Goal: Task Accomplishment & Management: Complete application form

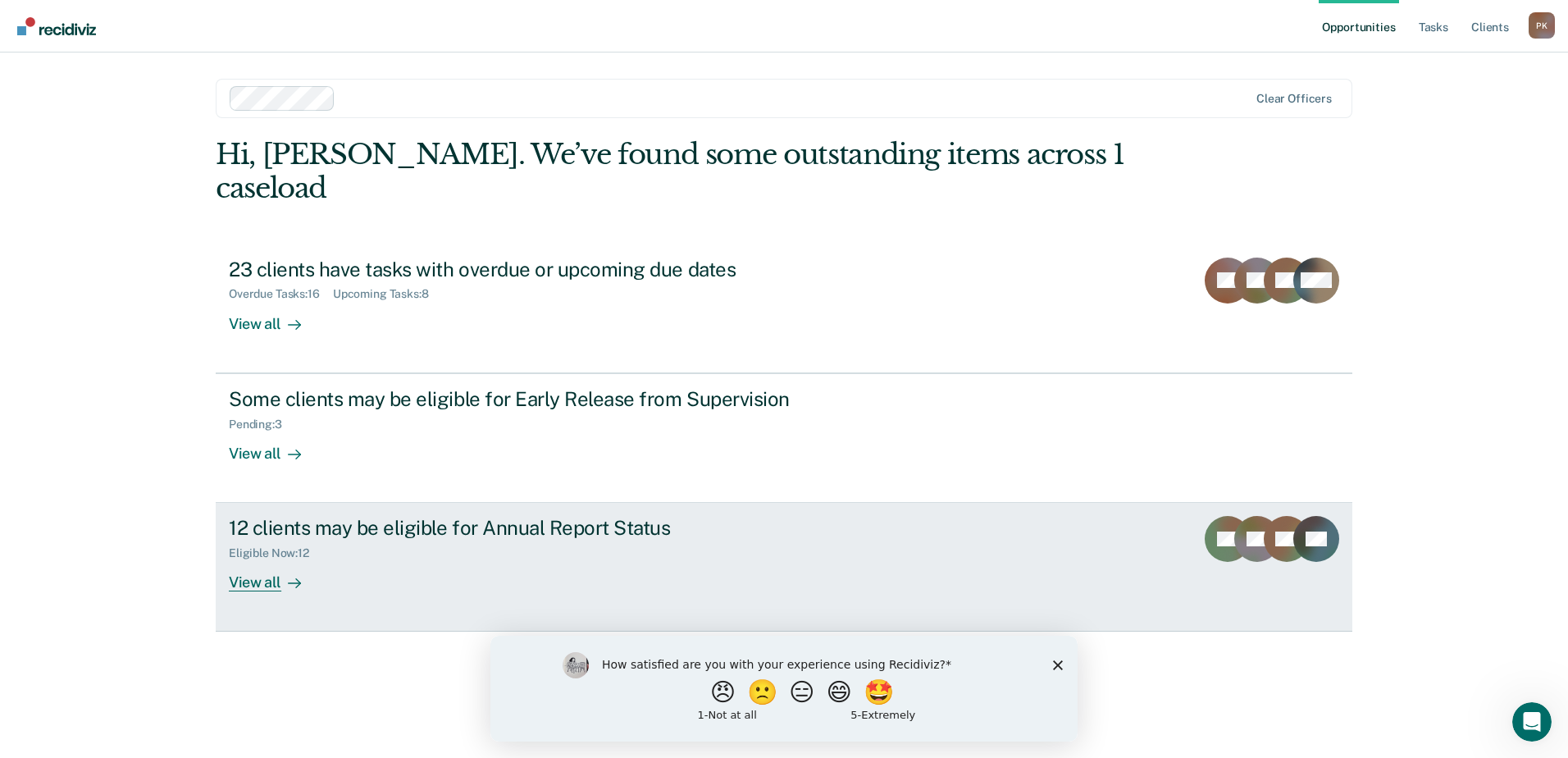
click at [255, 560] on div "View all" at bounding box center [274, 576] width 92 height 32
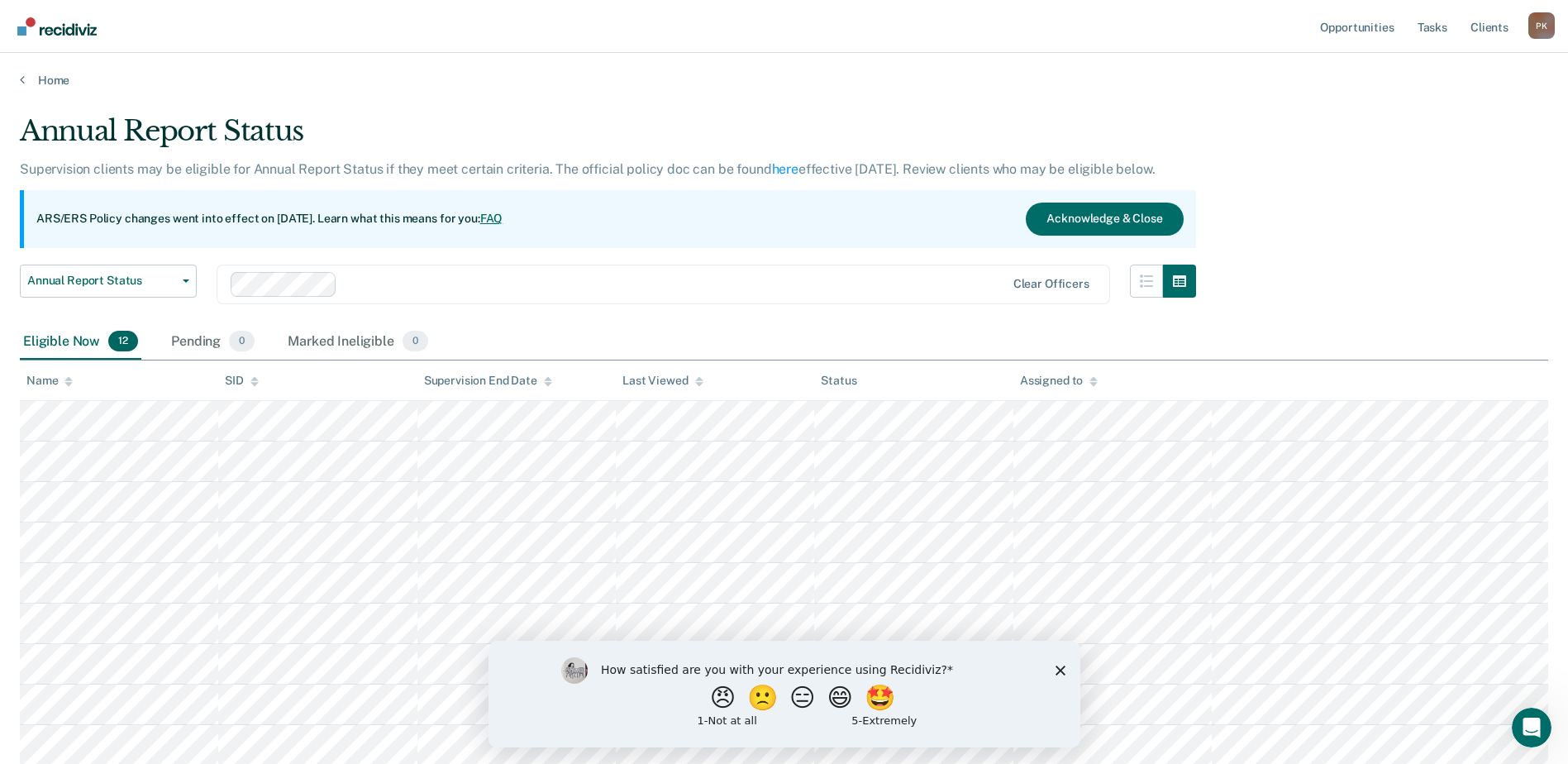
scroll to position [243, 0]
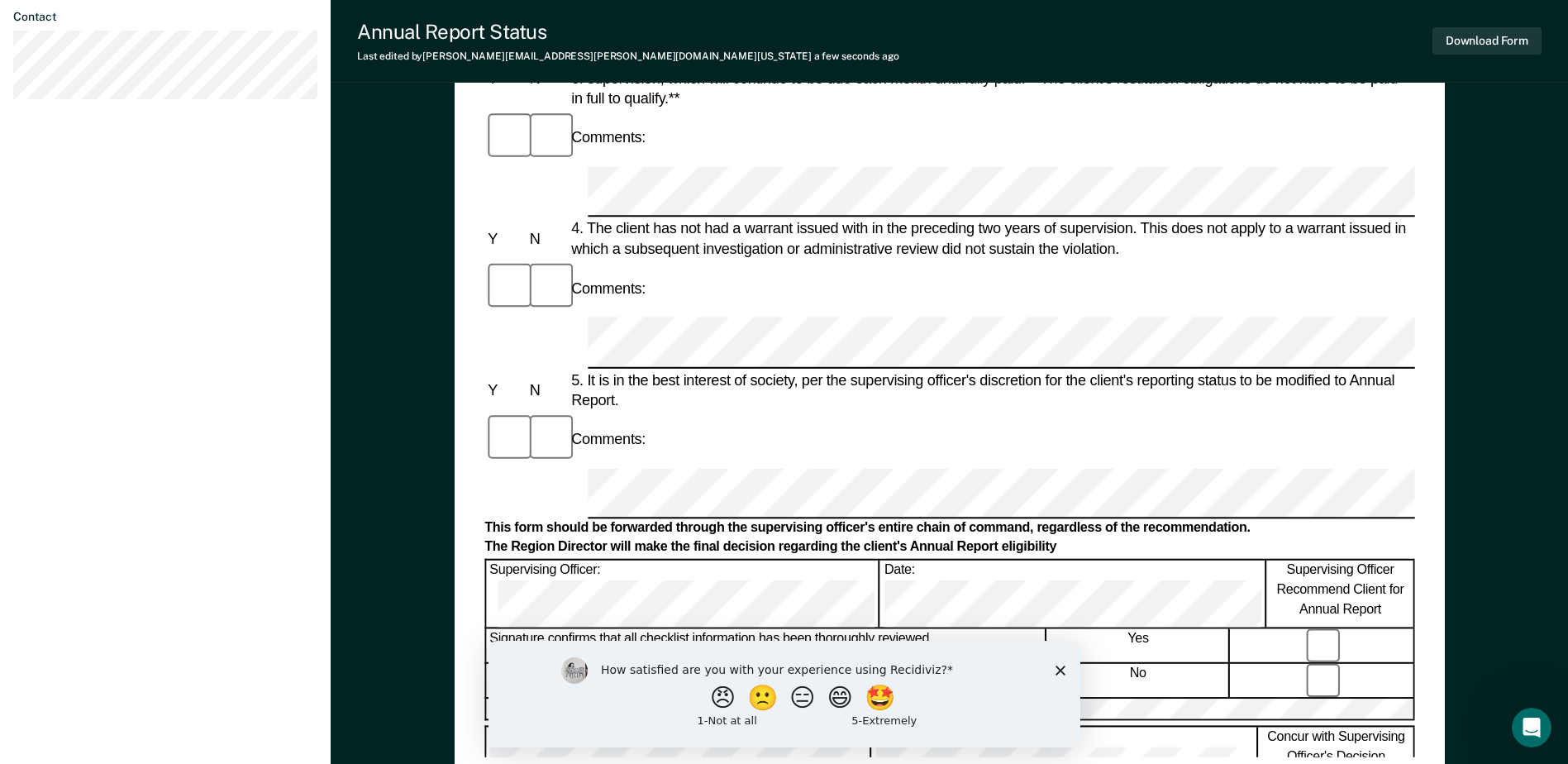
scroll to position [792, 0]
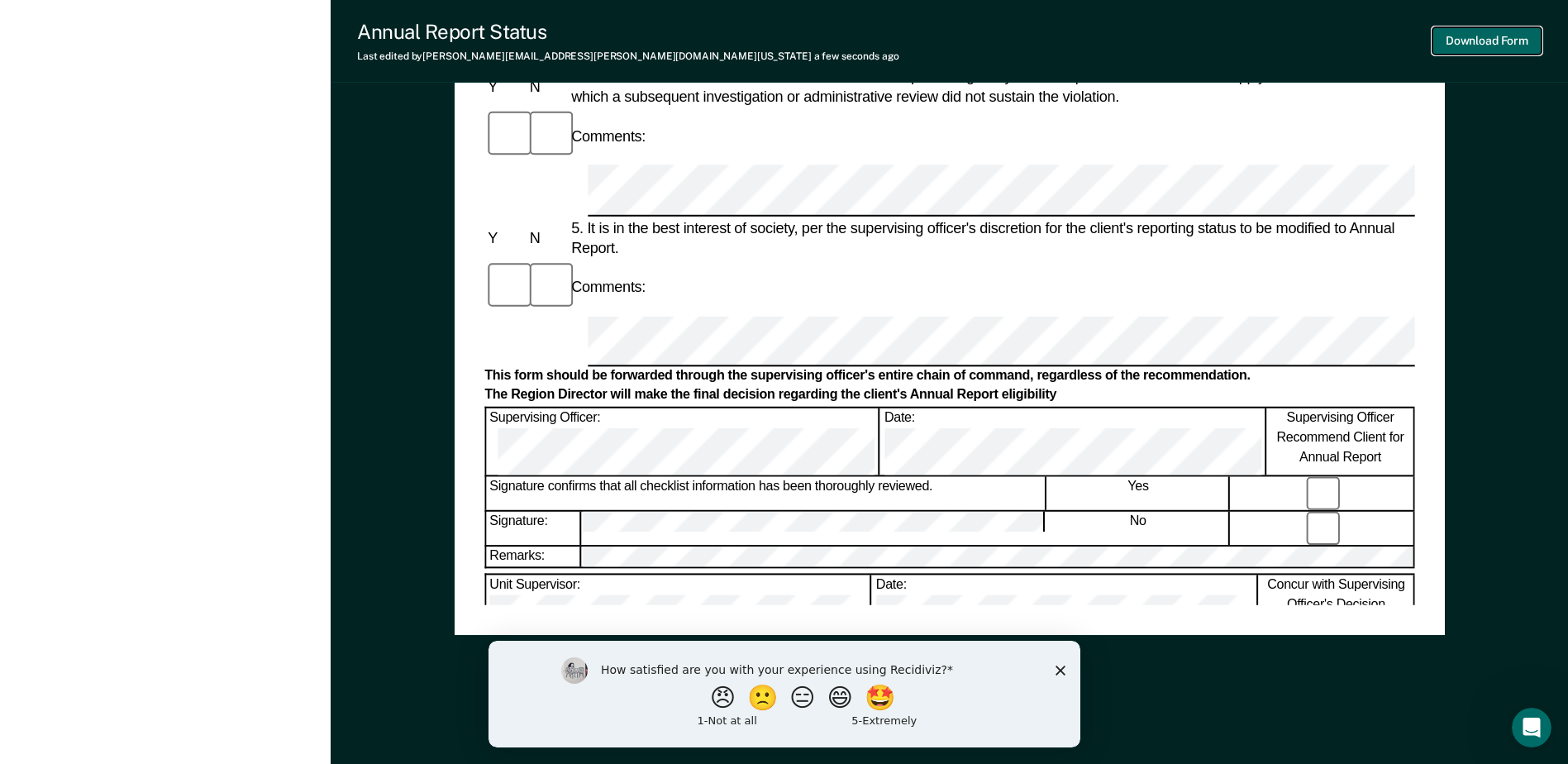
click at [1457, 43] on button "Download Form" at bounding box center [1488, 41] width 109 height 27
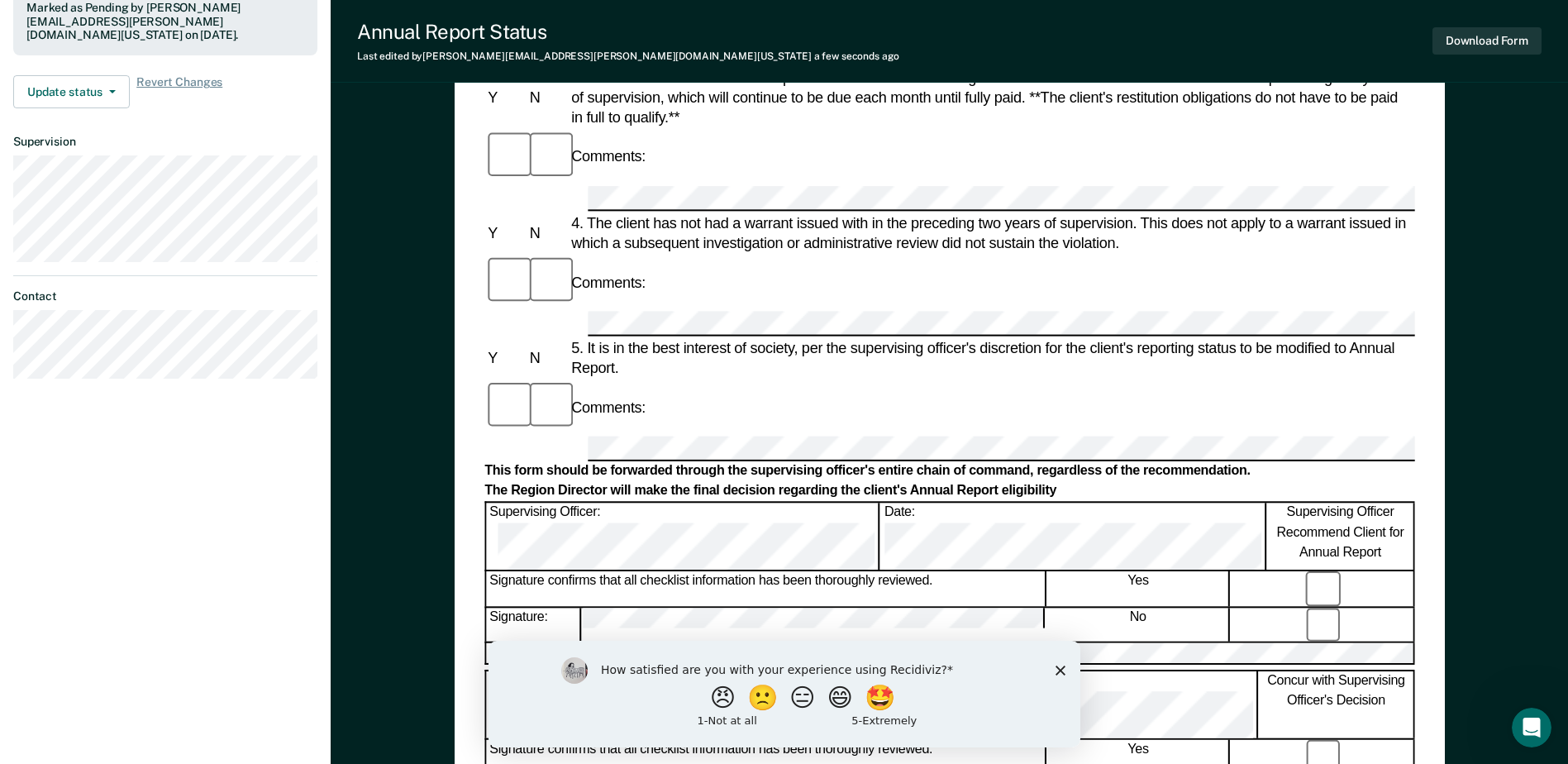
scroll to position [544, 0]
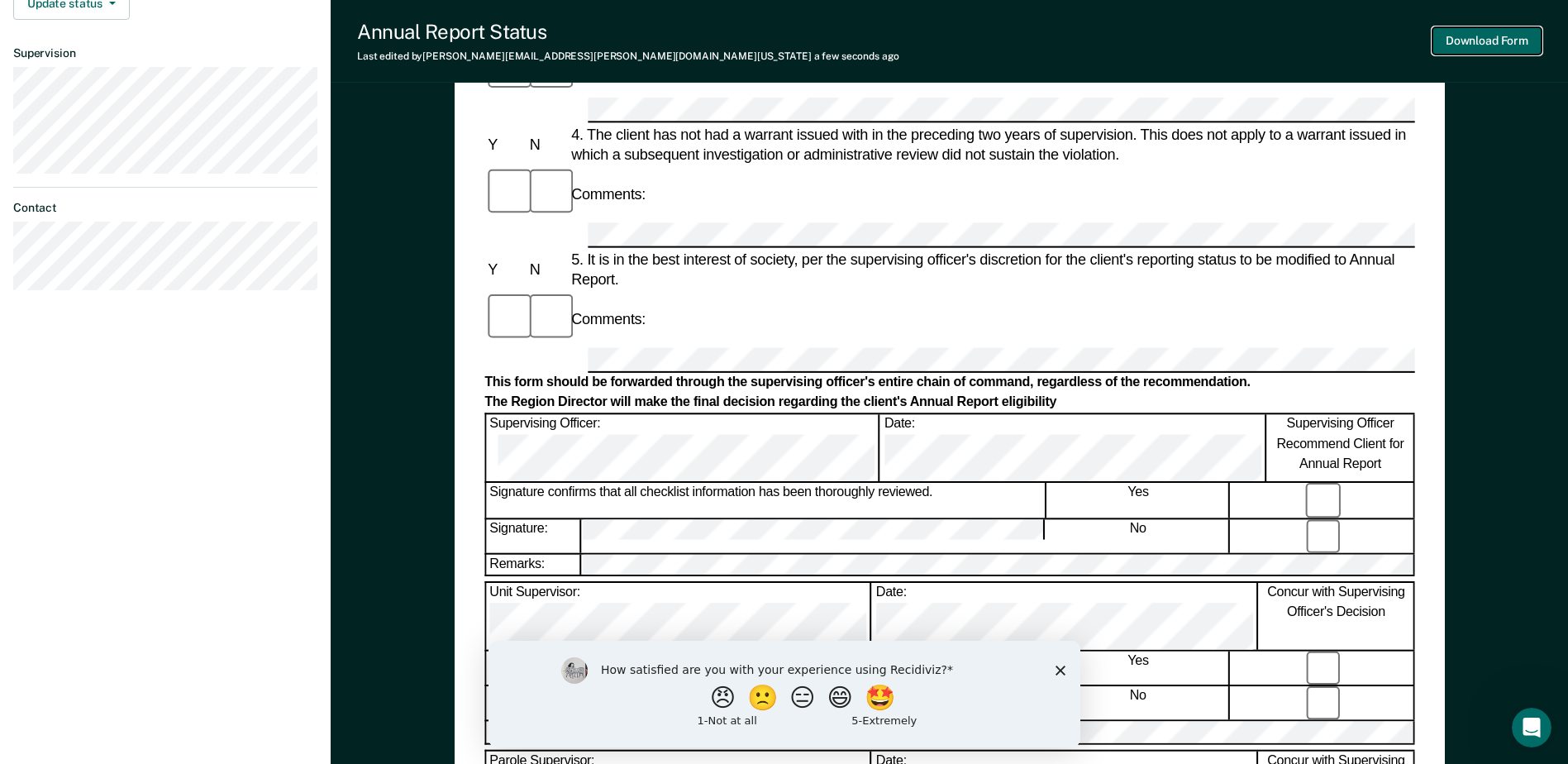
click at [1478, 36] on button "Download Form" at bounding box center [1488, 41] width 109 height 27
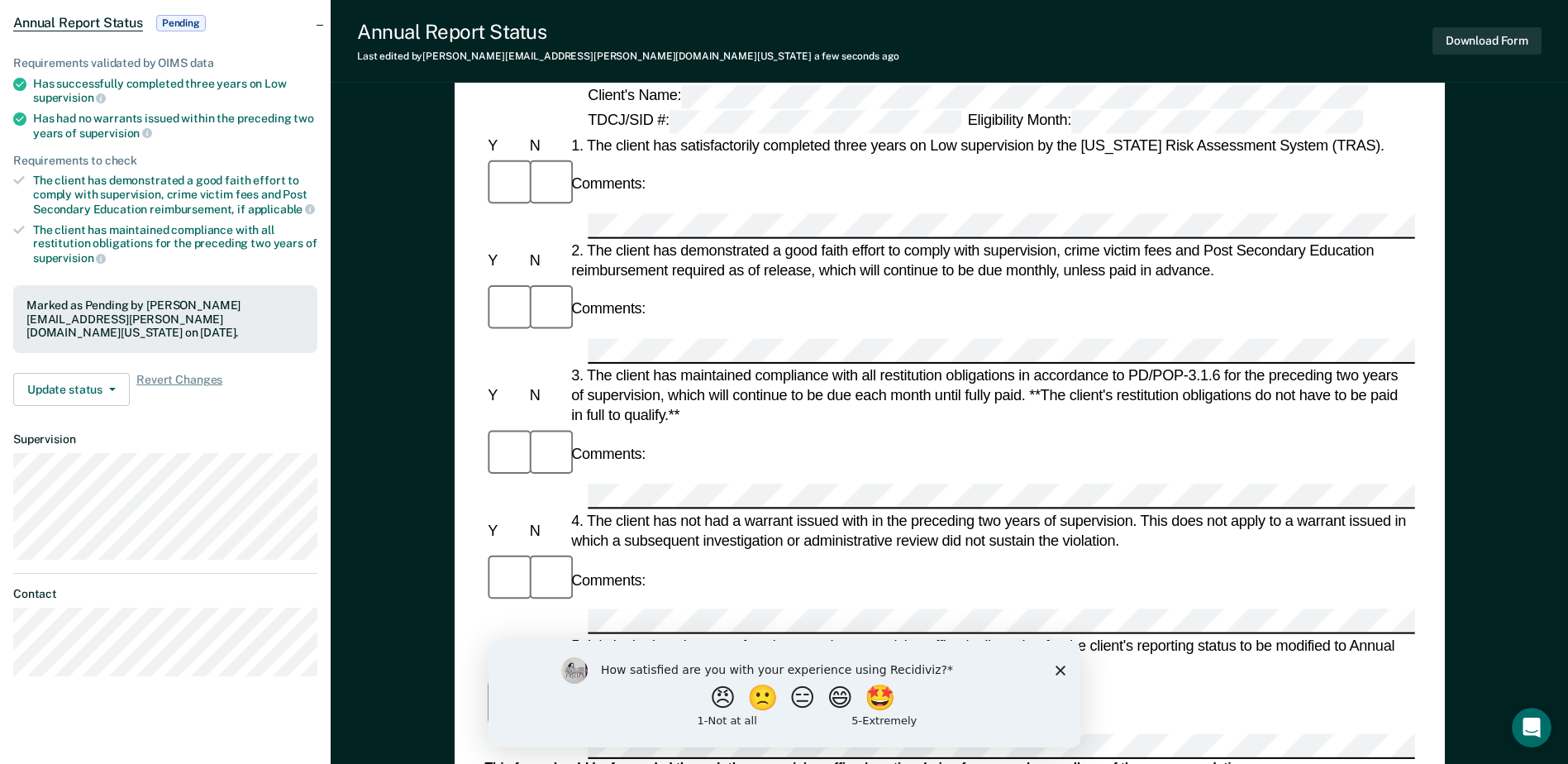
scroll to position [0, 0]
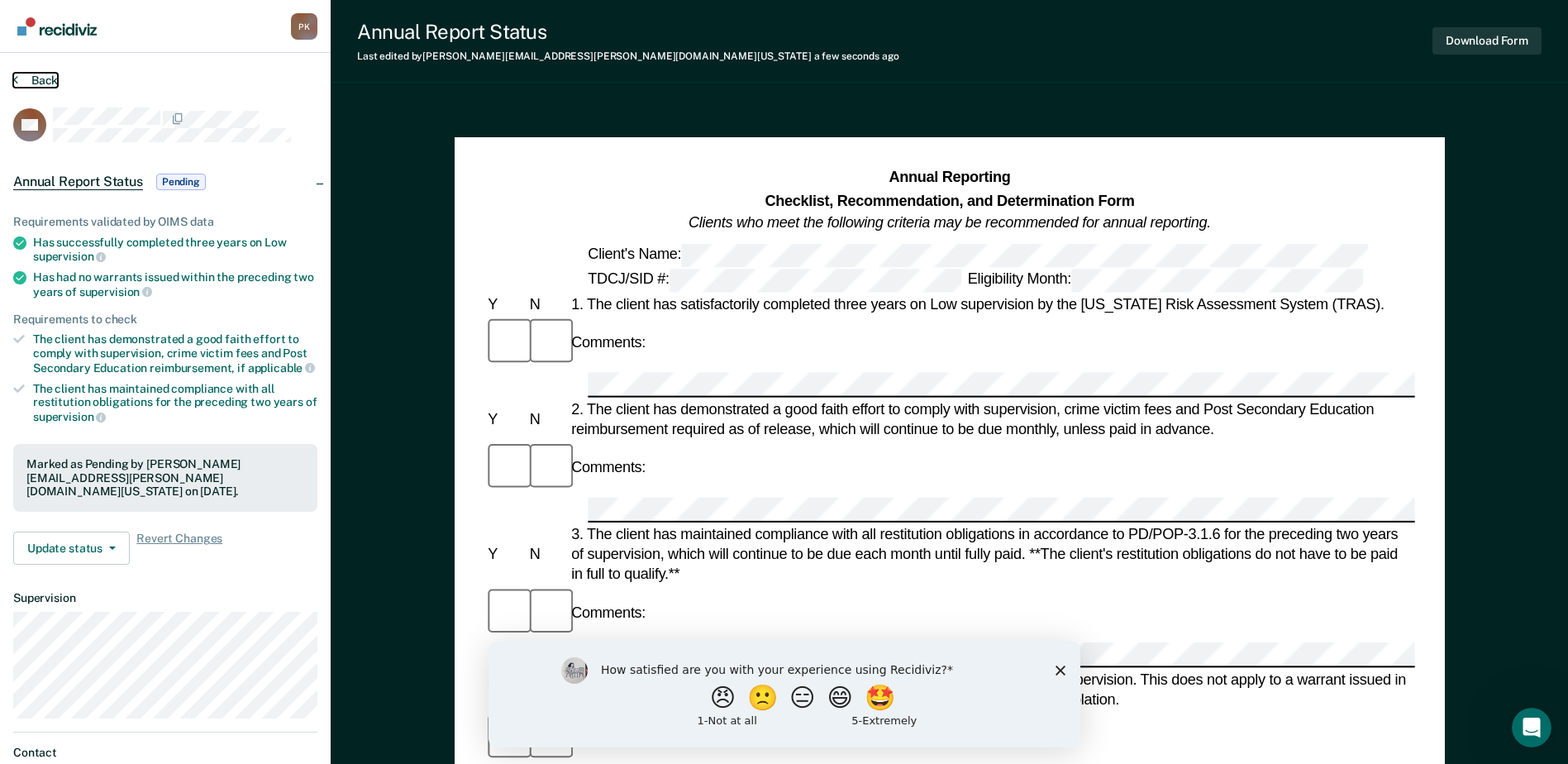
click at [37, 80] on button "Back" at bounding box center [35, 79] width 45 height 15
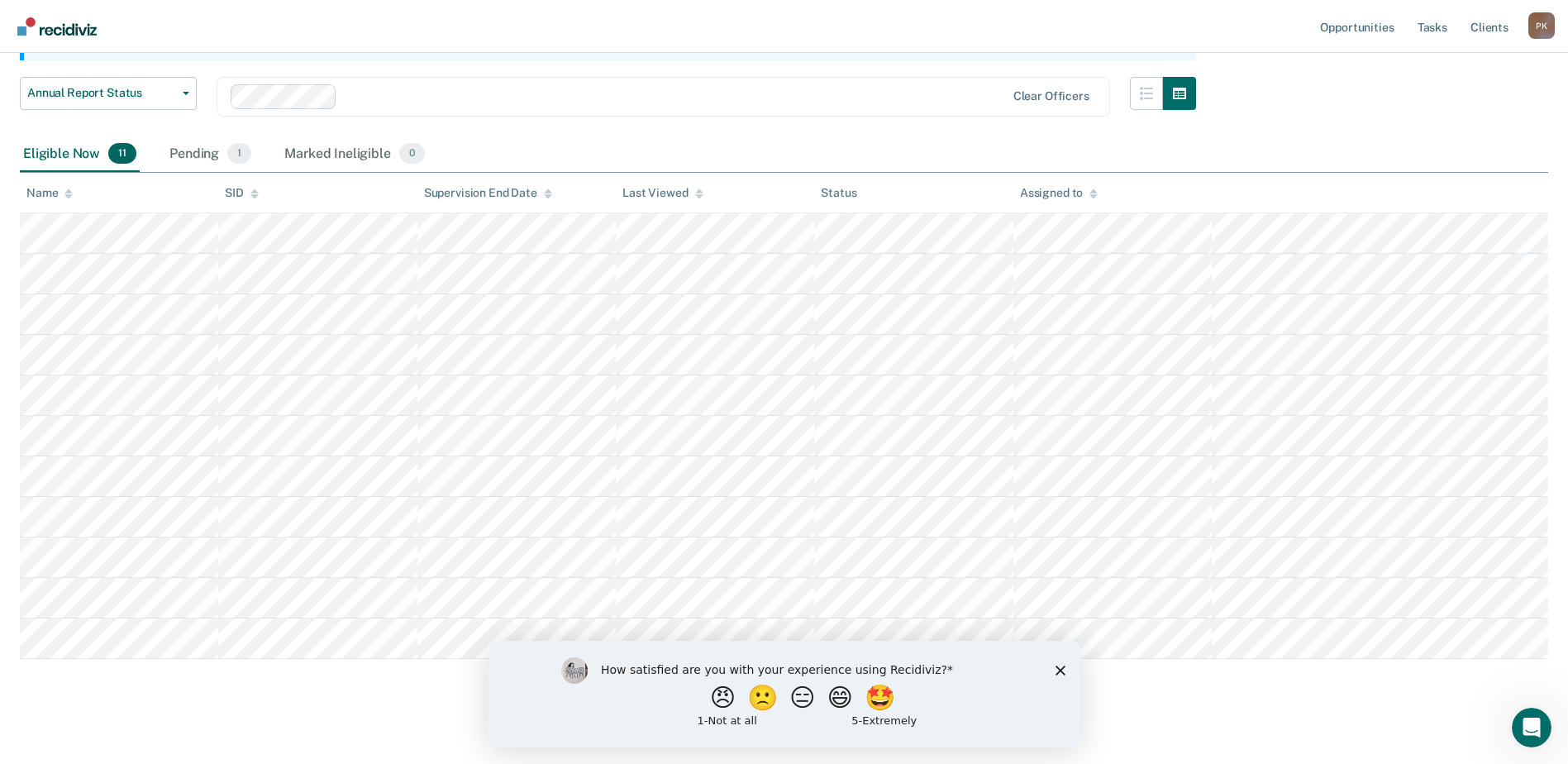
scroll to position [202, 0]
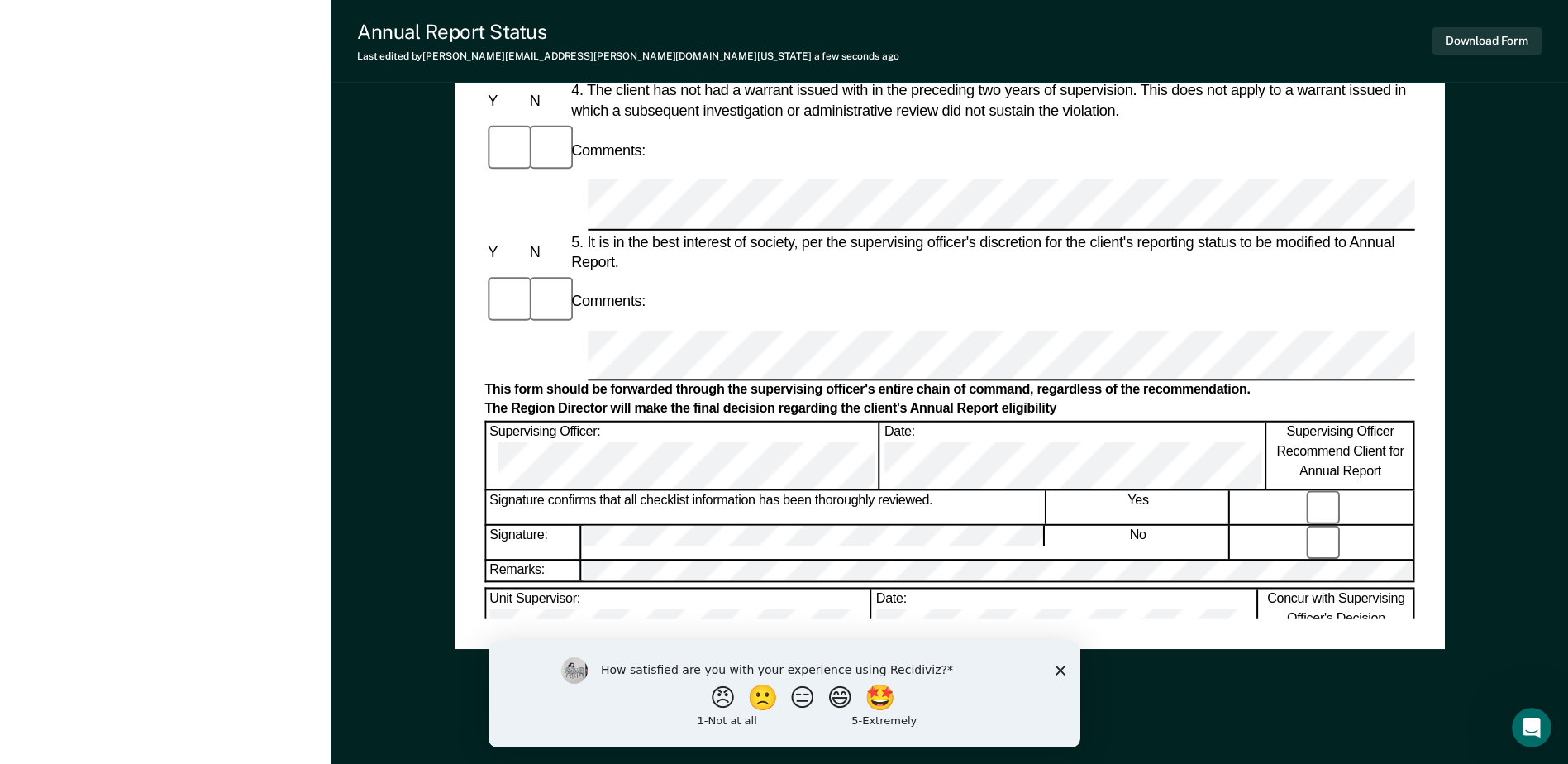
scroll to position [792, 0]
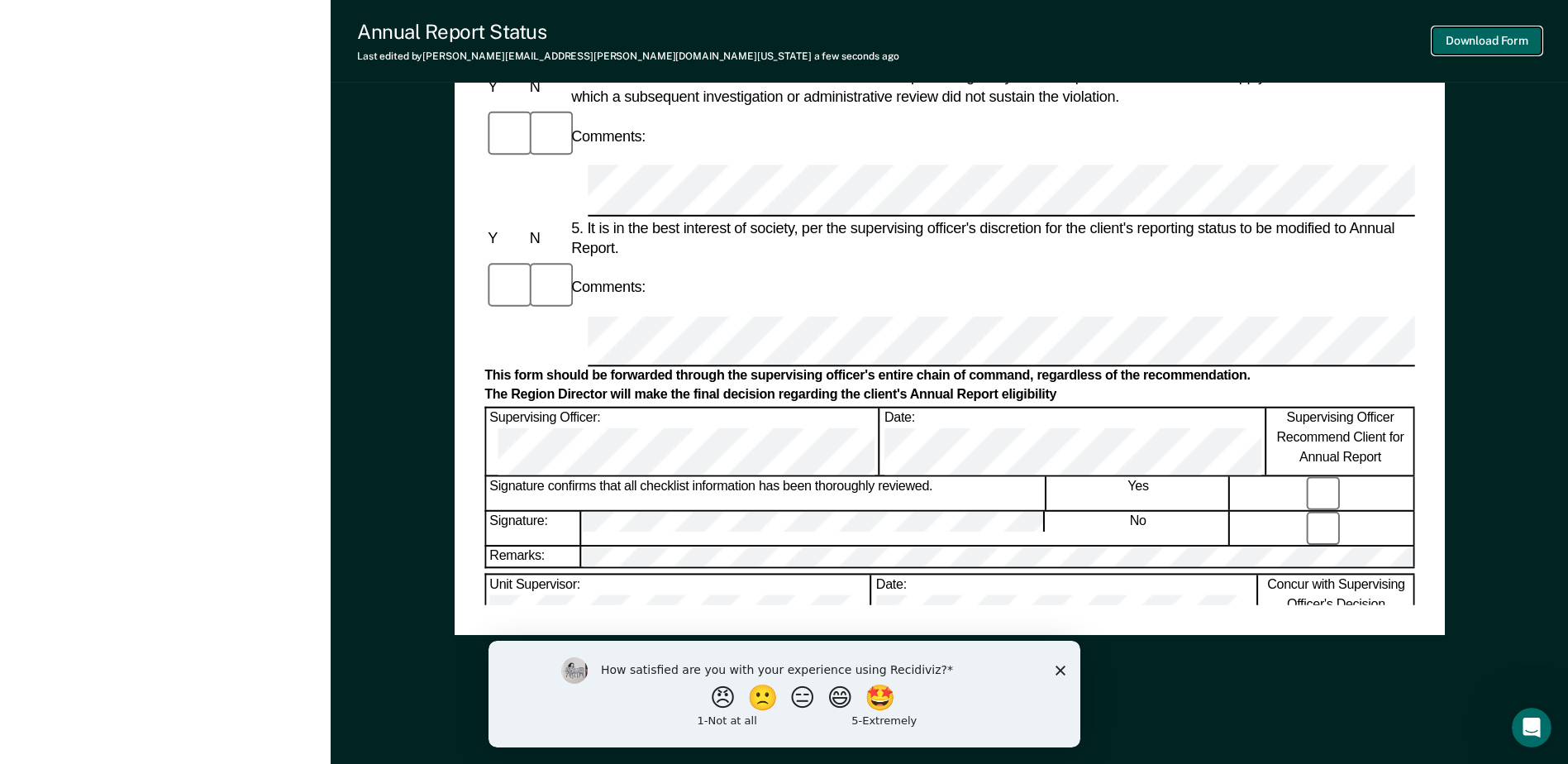
click at [1477, 41] on button "Download Form" at bounding box center [1488, 41] width 109 height 27
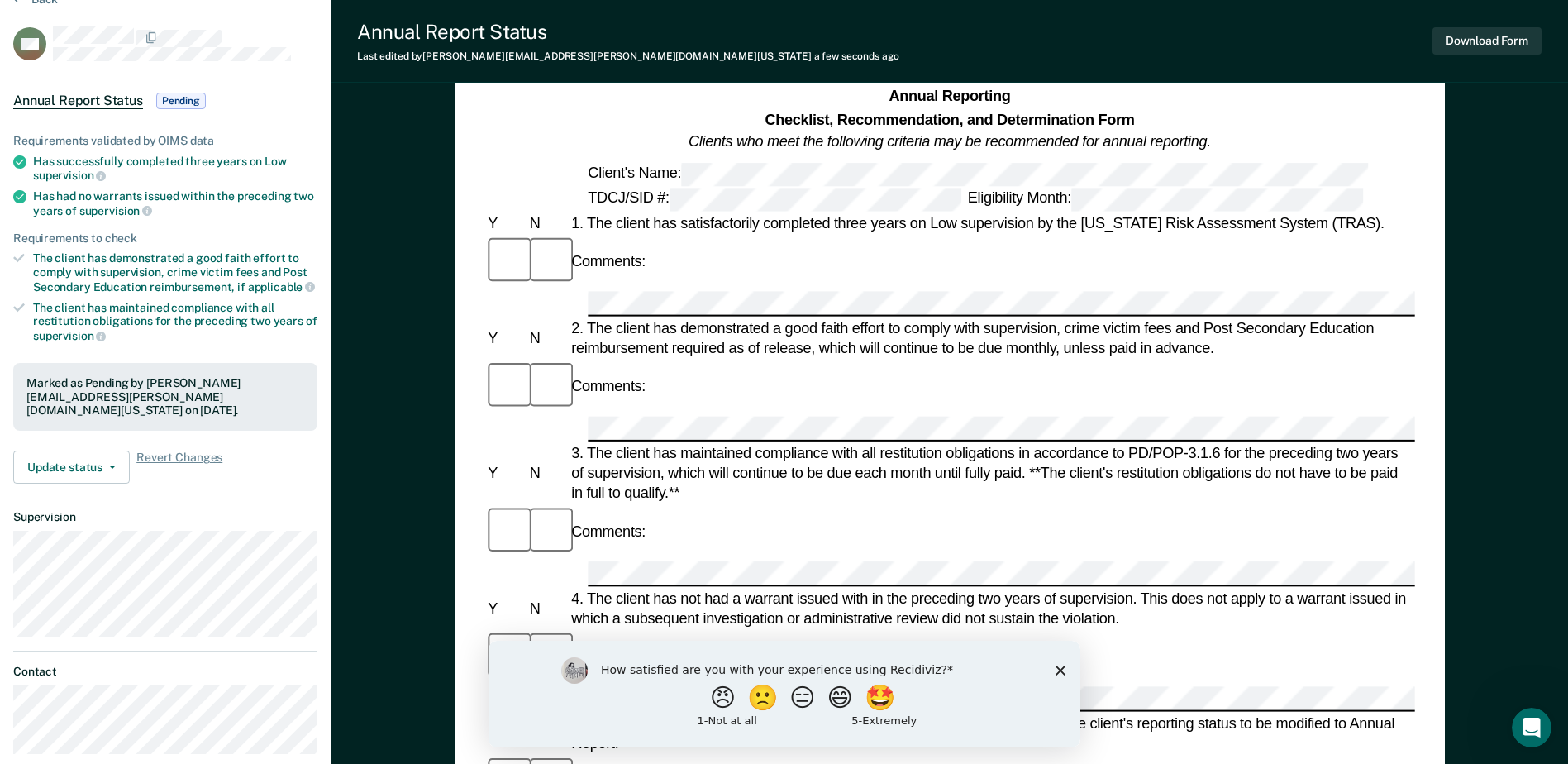
scroll to position [0, 0]
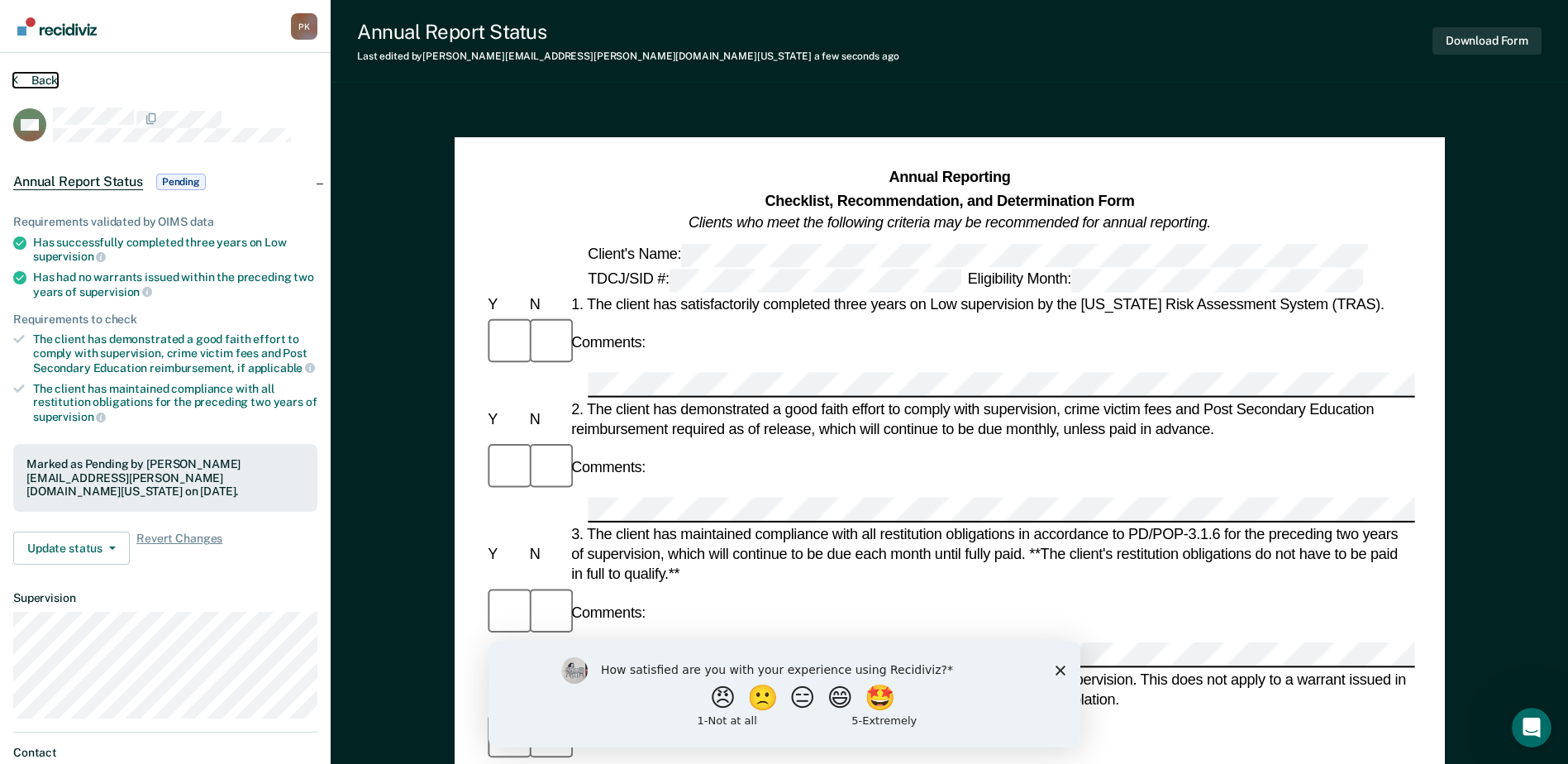
click at [45, 79] on button "Back" at bounding box center [35, 79] width 45 height 15
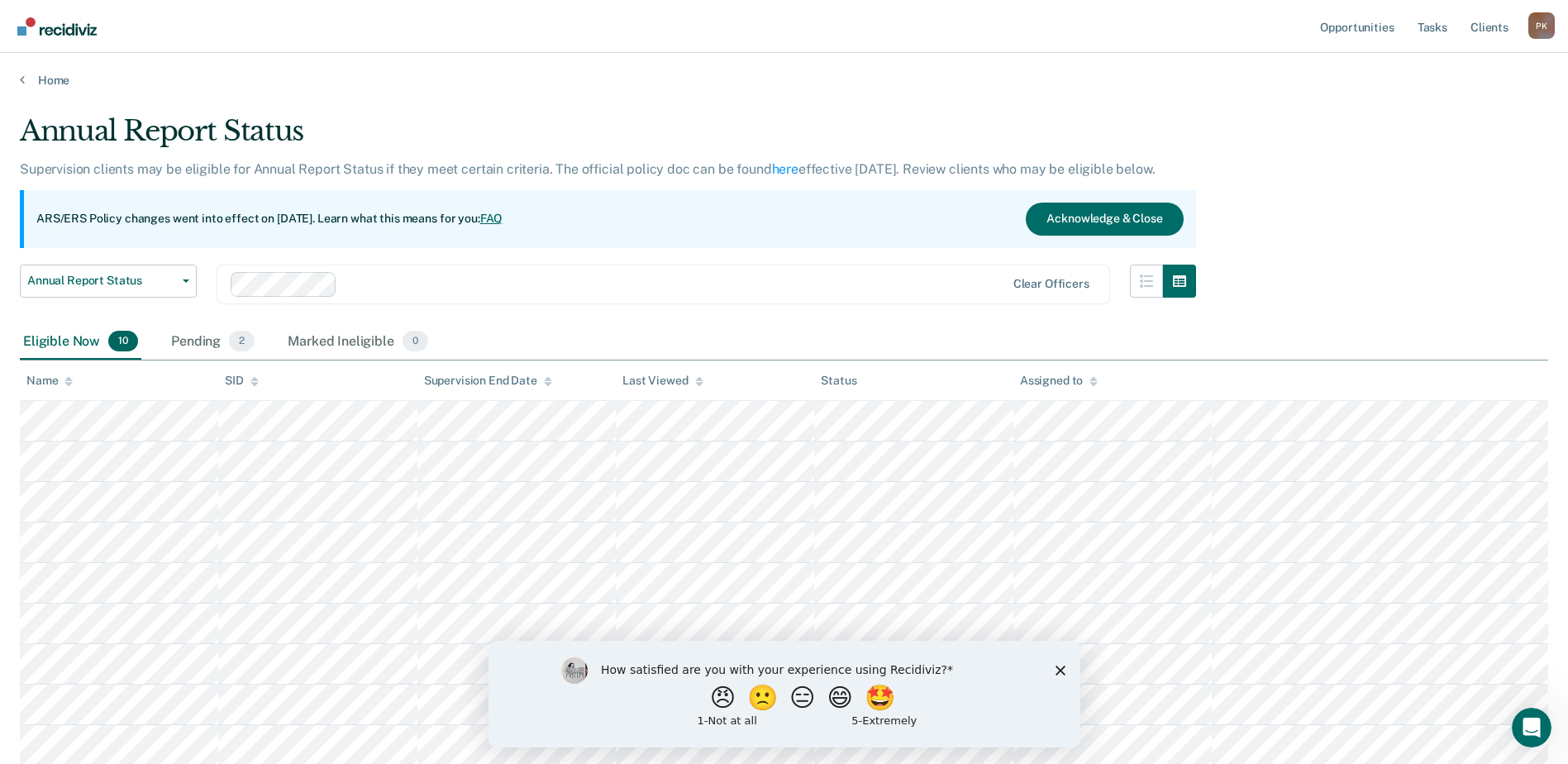
scroll to position [161, 0]
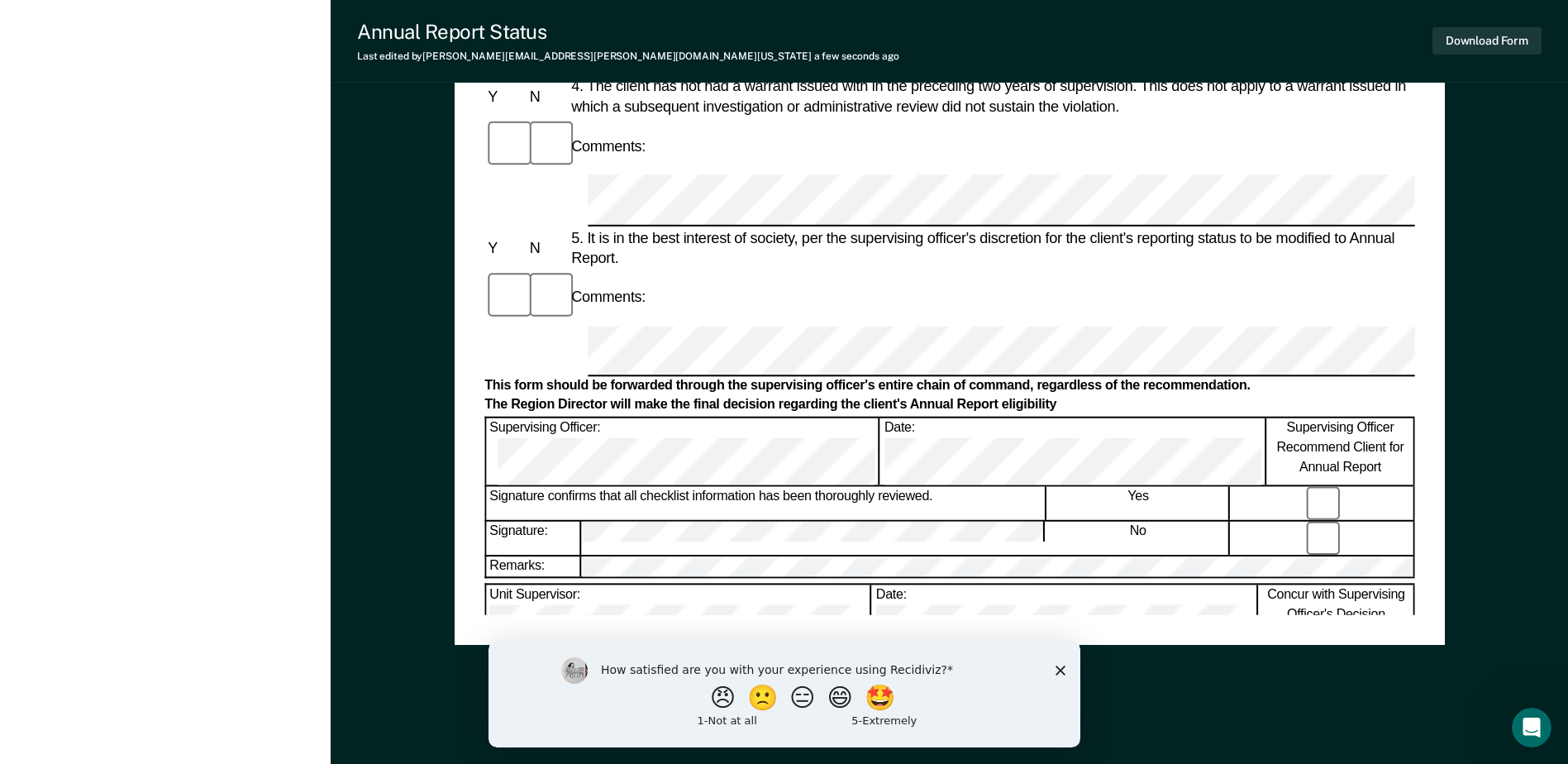
scroll to position [792, 0]
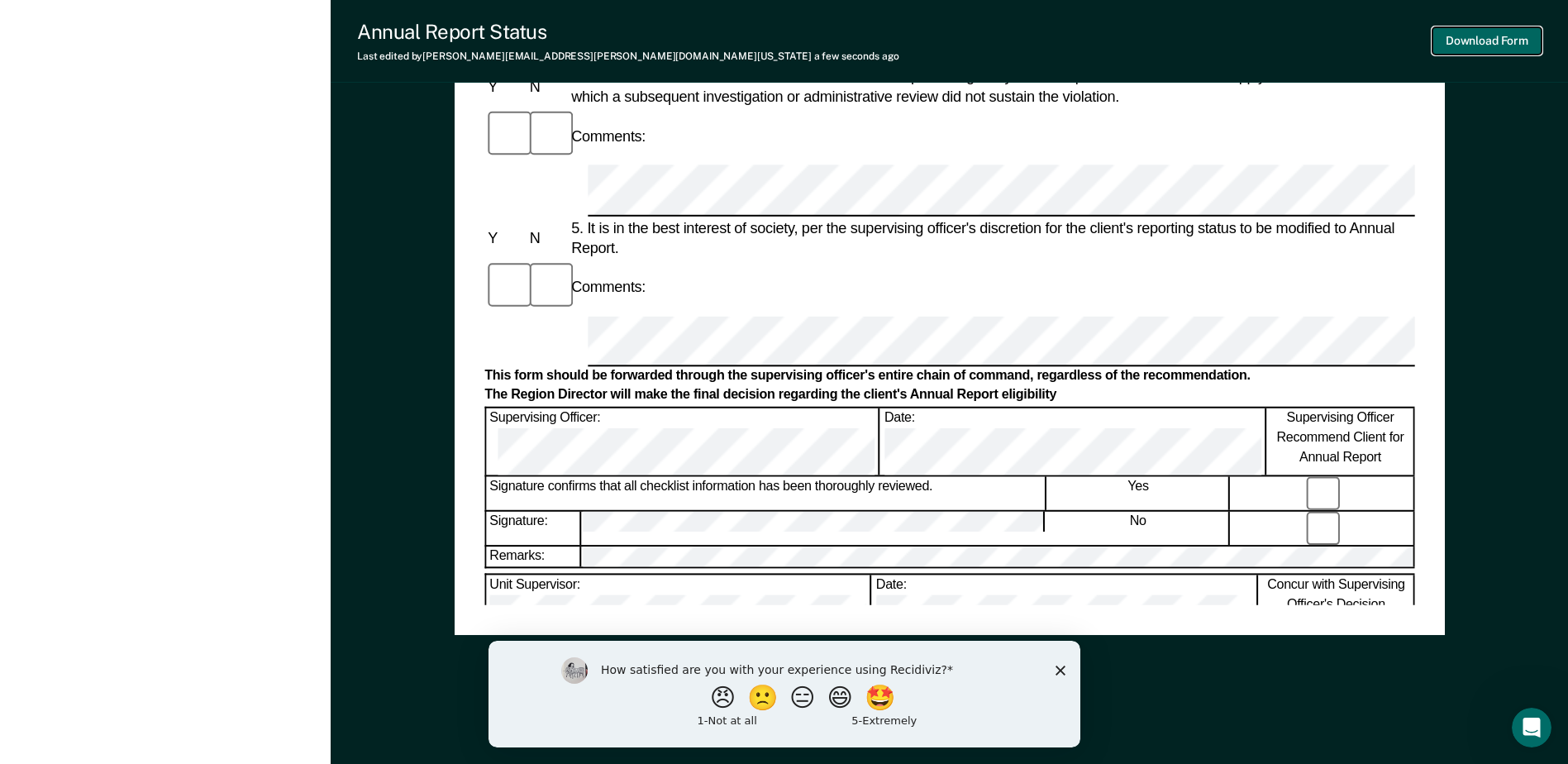
click at [1477, 46] on button "Download Form" at bounding box center [1488, 41] width 109 height 27
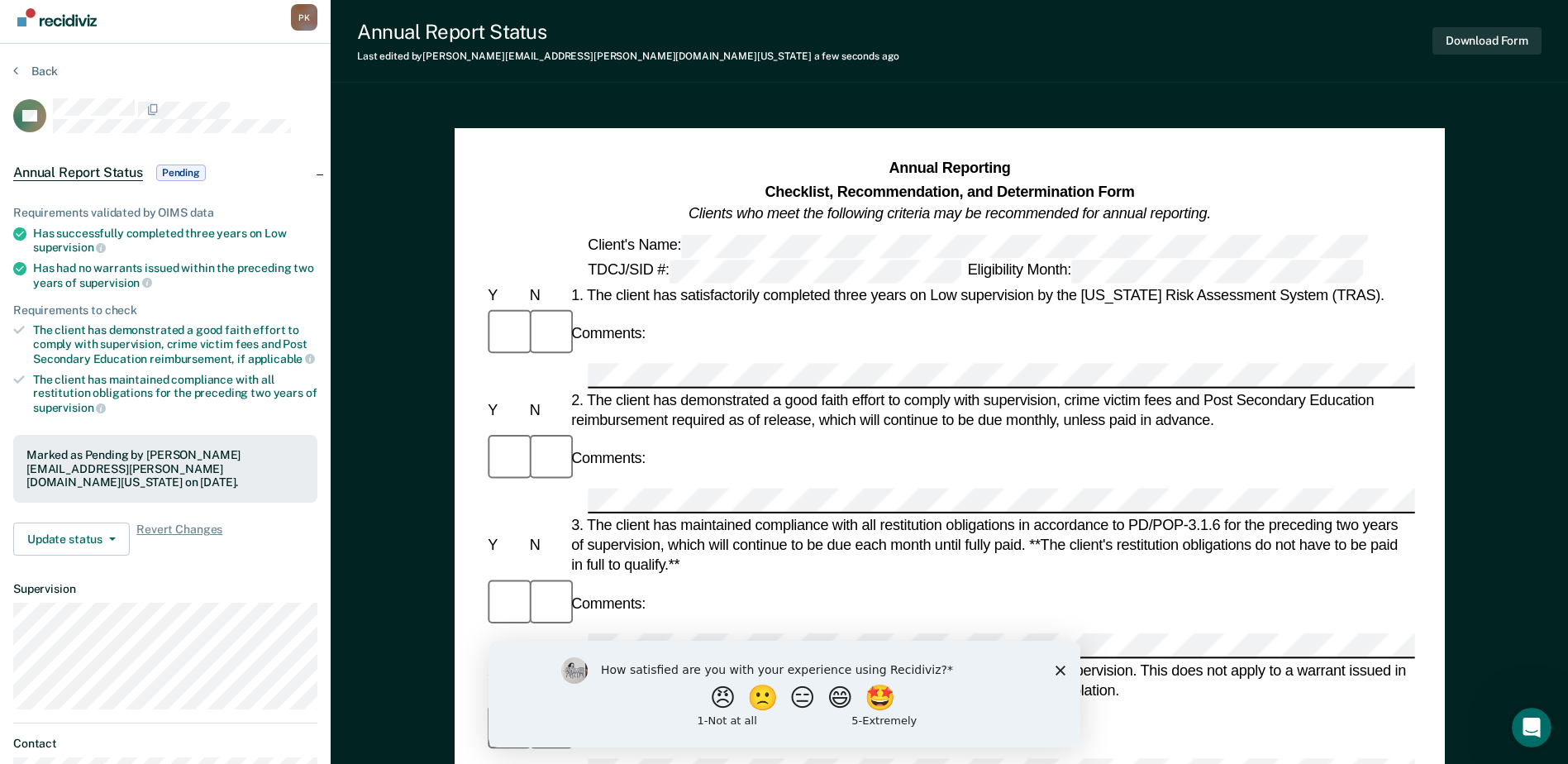
scroll to position [0, 0]
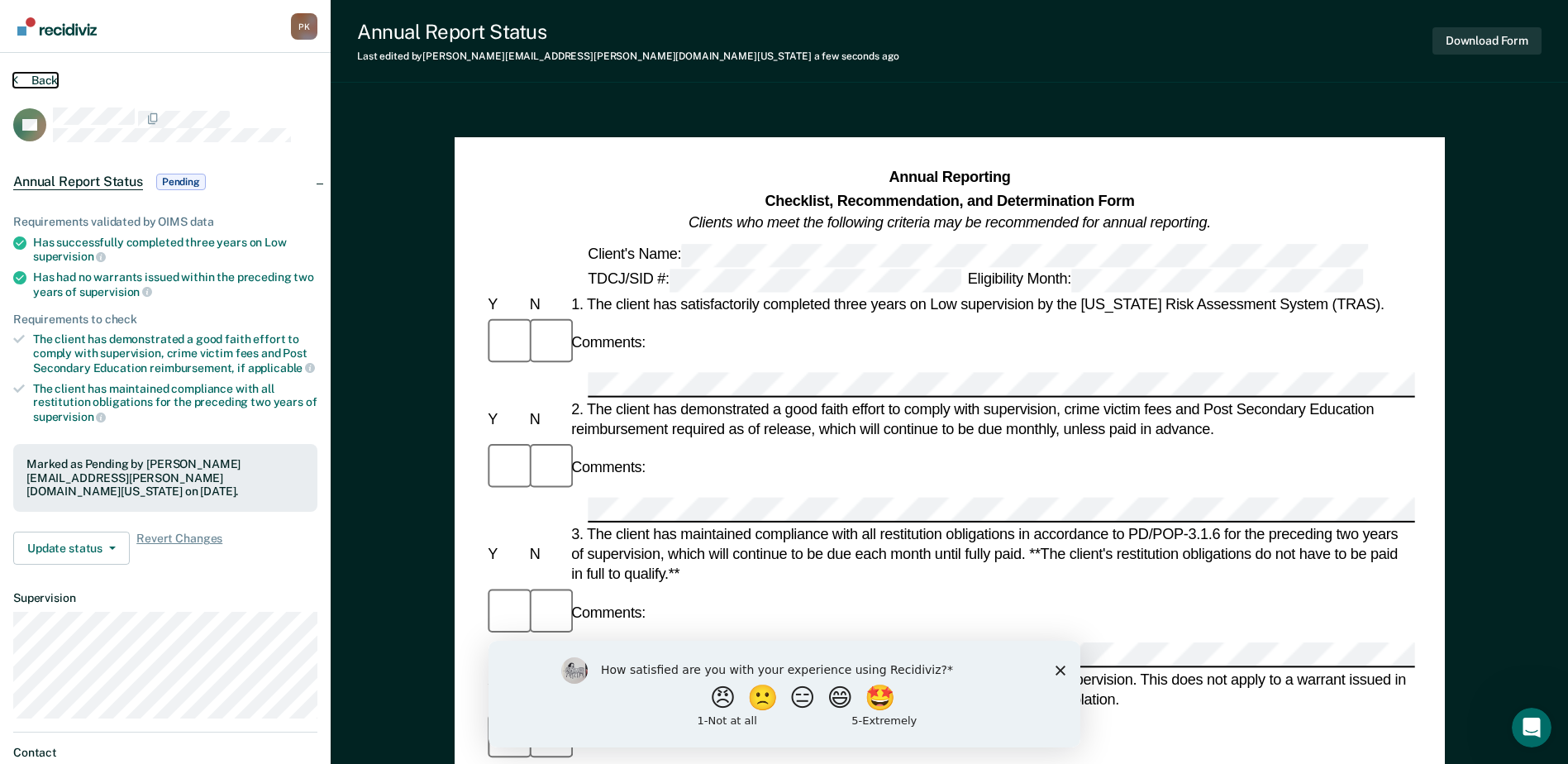
click at [37, 79] on button "Back" at bounding box center [35, 79] width 45 height 15
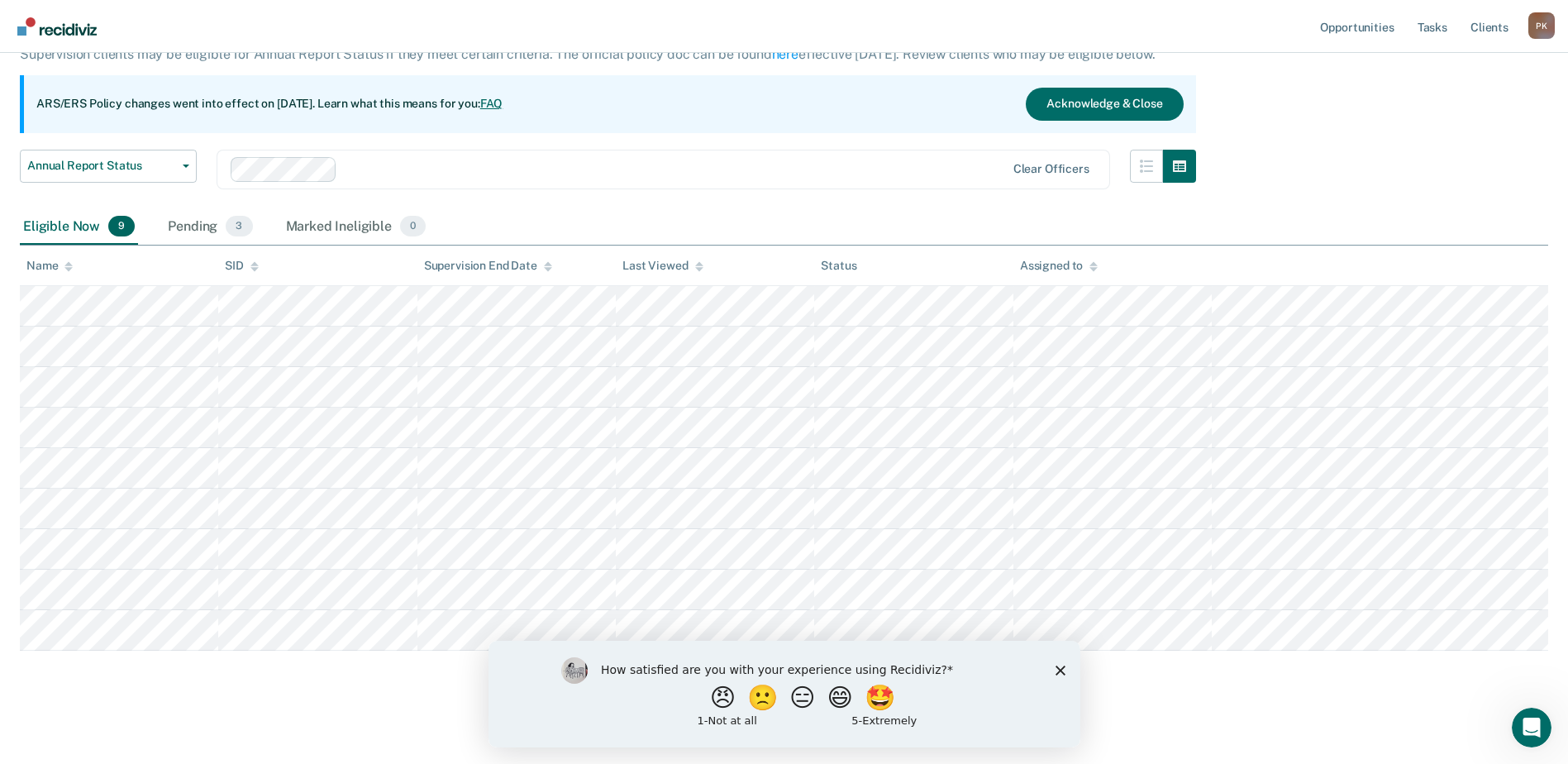
scroll to position [121, 0]
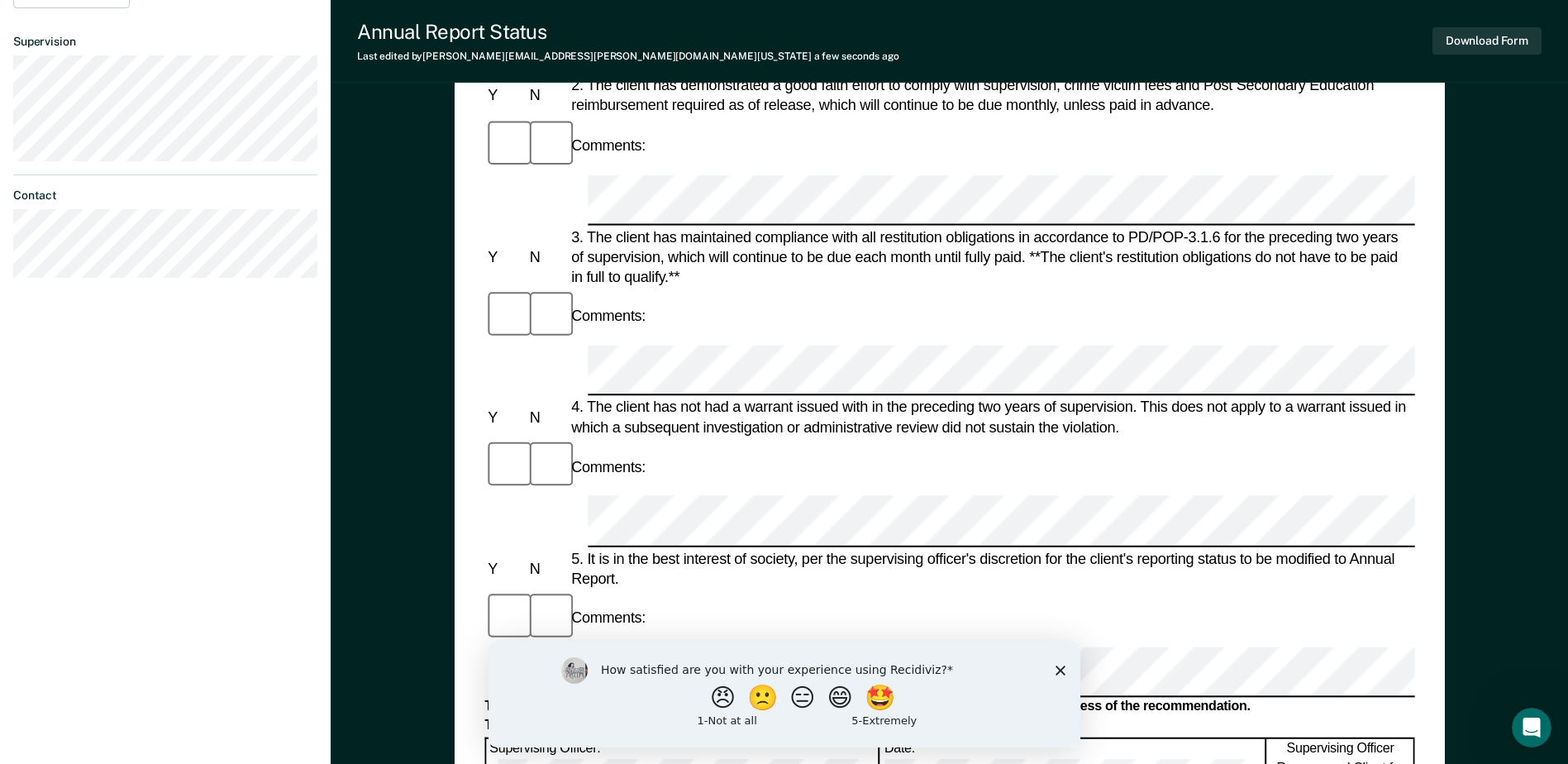
scroll to position [131, 0]
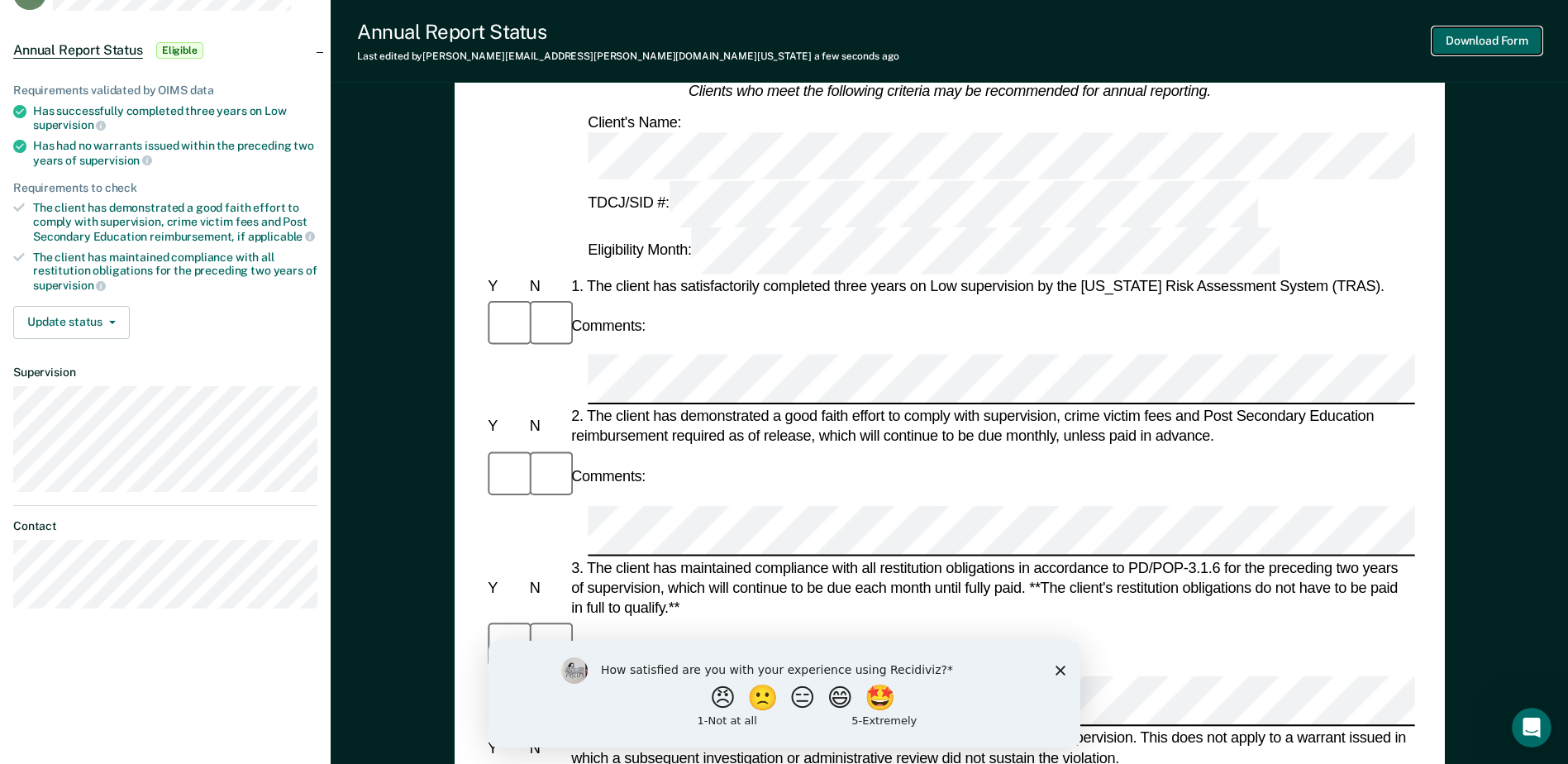
click at [1496, 41] on button "Download Form" at bounding box center [1488, 41] width 109 height 27
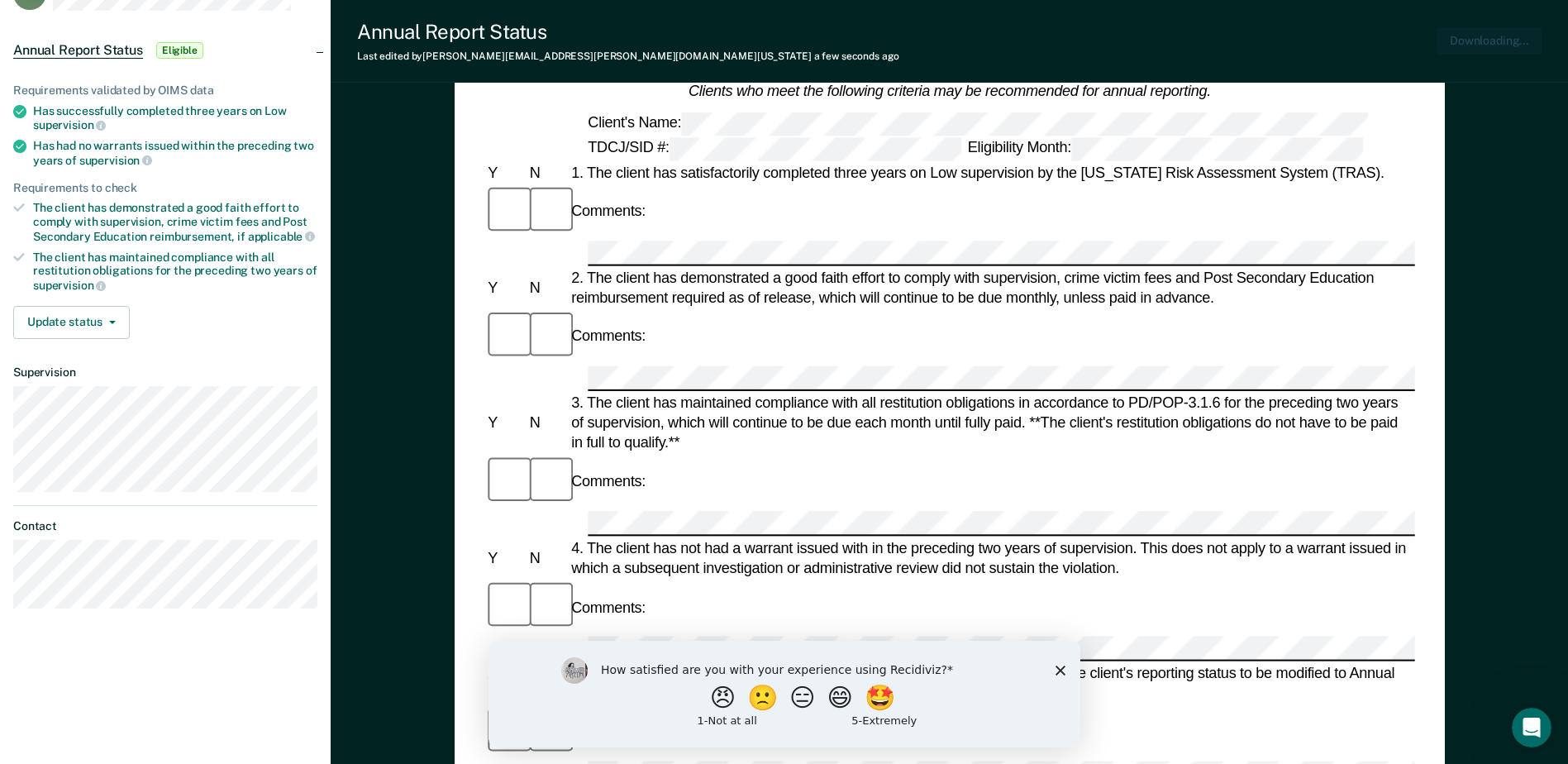
scroll to position [0, 0]
